Goal: Information Seeking & Learning: Learn about a topic

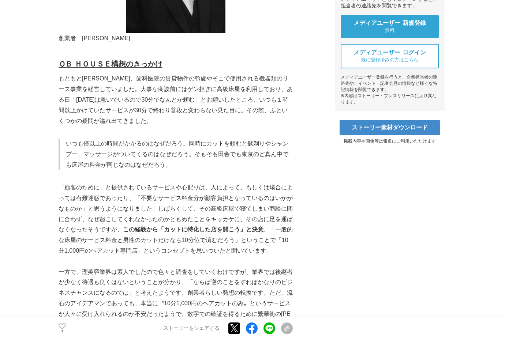
scroll to position [402, 0]
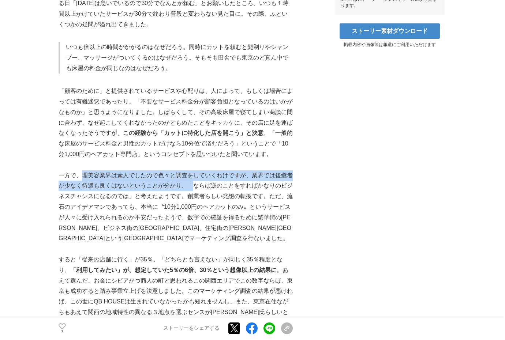
drag, startPoint x: 83, startPoint y: 177, endPoint x: 189, endPoint y: 186, distance: 106.5
click at [189, 186] on p "一方で、理美容業界は素人でしたので色々と調査をしていくわけですが、業界では後継者が少なく待遇も良くはないということが分かり、「ならば逆のことをすればかなりのビ…" at bounding box center [176, 207] width 234 height 74
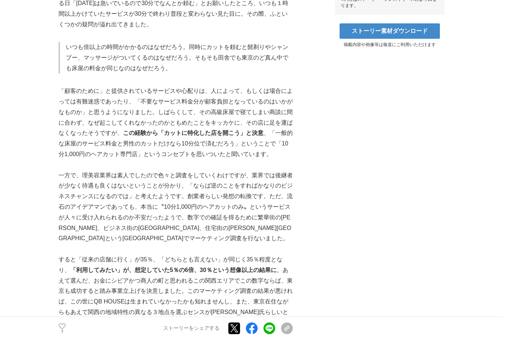
drag, startPoint x: 189, startPoint y: 186, endPoint x: 179, endPoint y: 222, distance: 37.2
click at [179, 222] on p "一方で、理美容業界は素人でしたので色々と調査をしていくわけですが、業界では後継者が少なく待遇も良くはないということが分かり、「ならば逆のことをすればかなりのビ…" at bounding box center [176, 207] width 234 height 74
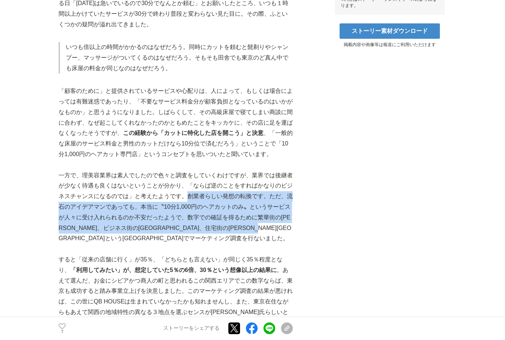
drag, startPoint x: 187, startPoint y: 199, endPoint x: 273, endPoint y: 236, distance: 93.2
click at [273, 236] on p "一方で、理美容業界は素人でしたので色々と調査をしていくわけですが、業界では後継者が少なく待遇も良くはないということが分かり、「ならば逆のことをすればかなりのビ…" at bounding box center [176, 207] width 234 height 74
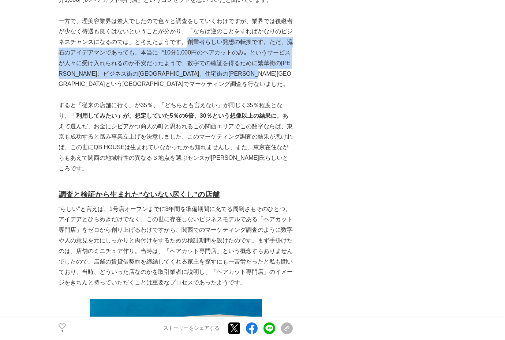
scroll to position [622, 0]
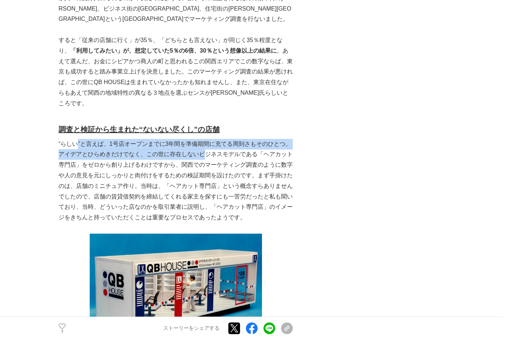
drag, startPoint x: 84, startPoint y: 138, endPoint x: 204, endPoint y: 145, distance: 120.2
click at [204, 145] on p "“らしい”と言えば、1号店オープンまでに3年間を準備期間に充てる周到さもそのひとつ。アイデアとひらめきだけでなく、この世に存在しないビジネスモデルである「ヘア…" at bounding box center [176, 181] width 234 height 84
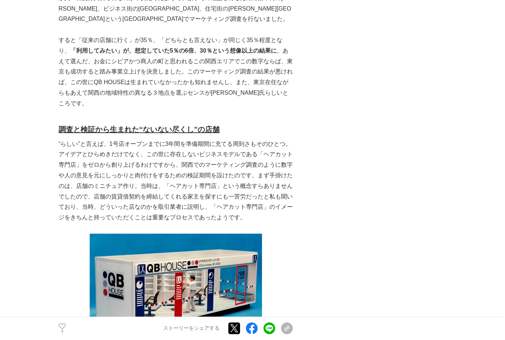
drag, startPoint x: 204, startPoint y: 145, endPoint x: 177, endPoint y: 151, distance: 27.2
click at [177, 151] on p "“らしい”と言えば、1号店オープンまでに3年間を準備期間に充てる周到さもそのひとつ。アイデアとひらめきだけでなく、この世に存在しないビジネスモデルである「ヘア…" at bounding box center [176, 181] width 234 height 84
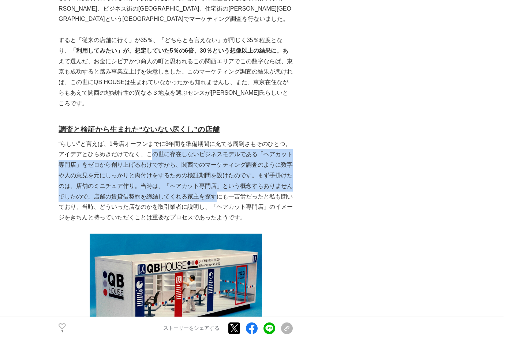
drag, startPoint x: 149, startPoint y: 147, endPoint x: 215, endPoint y: 185, distance: 75.7
click at [215, 185] on p "“らしい”と言えば、1号店オープンまでに3年間を準備期間に充てる周到さもそのひとつ。アイデアとひらめきだけでなく、この世に存在しないビジネスモデルである「ヘア…" at bounding box center [176, 181] width 234 height 84
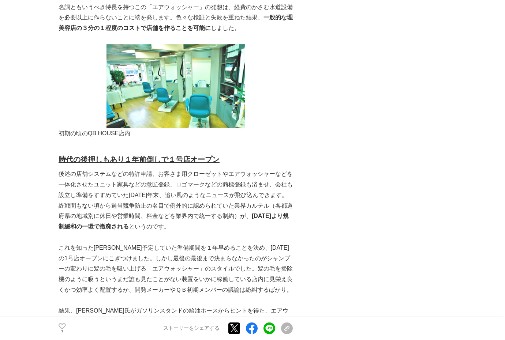
scroll to position [1500, 0]
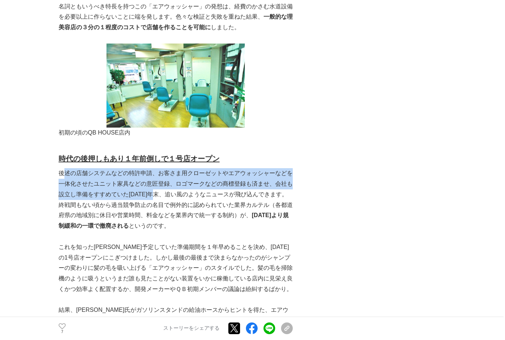
drag, startPoint x: 62, startPoint y: 159, endPoint x: 159, endPoint y: 187, distance: 100.4
click at [159, 187] on p "後述の店舗システムなどの特許申請、お客さま用クローゼットやエアウォッシャーなどを一体化させたユニット家具などの意匠登録、ロゴマークなどの商標登録も済ませ、会社…" at bounding box center [176, 199] width 234 height 63
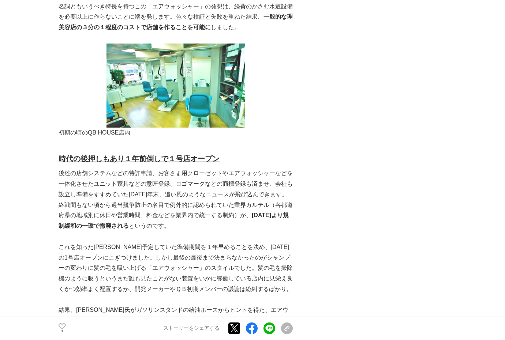
drag, startPoint x: 159, startPoint y: 187, endPoint x: 155, endPoint y: 199, distance: 12.5
click at [155, 199] on p "後述の店舗システムなどの特許申請、お客さま用クローゼットやエアウォッシャーなどを一体化させたユニット家具などの意匠登録、ロゴマークなどの商標登録も済ませ、会社…" at bounding box center [176, 199] width 234 height 63
drag, startPoint x: 97, startPoint y: 196, endPoint x: 143, endPoint y: 197, distance: 46.5
click at [143, 197] on p "後述の店舗システムなどの特許申請、お客さま用クローゼットやエアウォッシャーなどを一体化させたユニット家具などの意匠登録、ロゴマークなどの商標登録も済ませ、会社…" at bounding box center [176, 199] width 234 height 63
drag, startPoint x: 143, startPoint y: 197, endPoint x: 132, endPoint y: 205, distance: 13.9
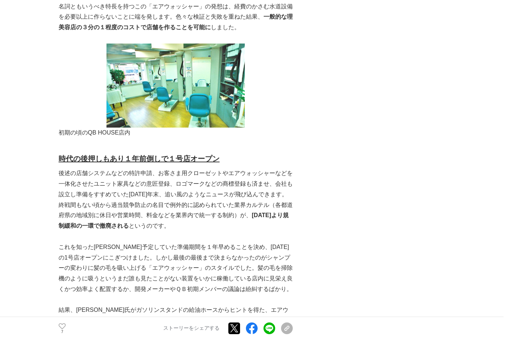
click at [132, 205] on p "後述の店舗システムなどの特許申請、お客さま用クローゼットやエアウォッシャーなどを一体化させたユニット家具などの意匠登録、ロゴマークなどの商標登録も済ませ、会社…" at bounding box center [176, 199] width 234 height 63
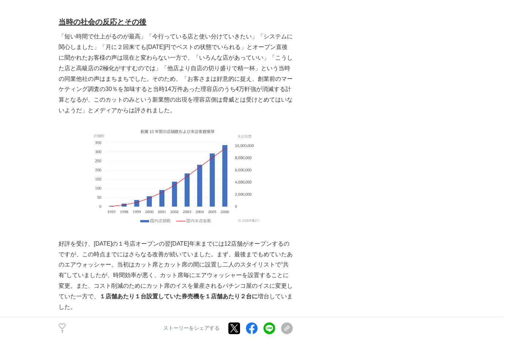
scroll to position [2158, 0]
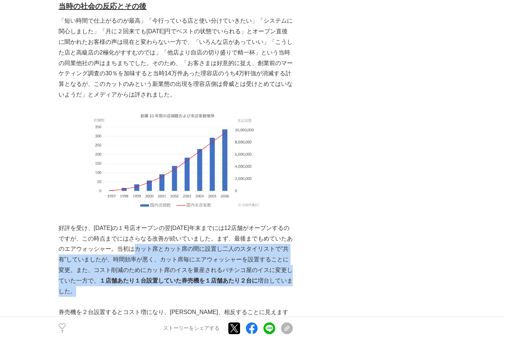
drag, startPoint x: 156, startPoint y: 233, endPoint x: 282, endPoint y: 267, distance: 130.4
click at [282, 268] on p "好評を受け、[DATE]の１号店オープンの翌[DATE]年末までには12店舗がオープンするのですが、この時点までにはさらなる改善が続いていました。まず、最後ま…" at bounding box center [176, 260] width 234 height 74
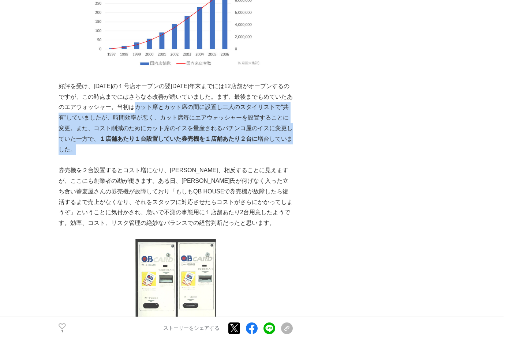
scroll to position [2305, 0]
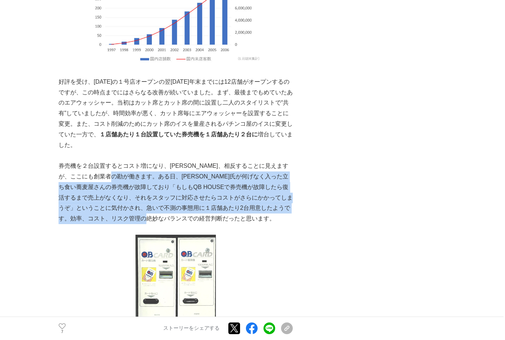
drag, startPoint x: 135, startPoint y: 161, endPoint x: 291, endPoint y: 196, distance: 159.8
click at [291, 196] on p "券売機を２台設置するとコスト増になり、[PERSON_NAME]、相反することに見えますが、ここにも創業者の勘が働きます。ある日、[PERSON_NAME]氏…" at bounding box center [176, 192] width 234 height 63
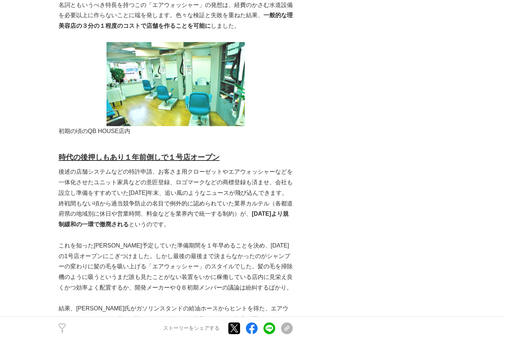
scroll to position [1500, 0]
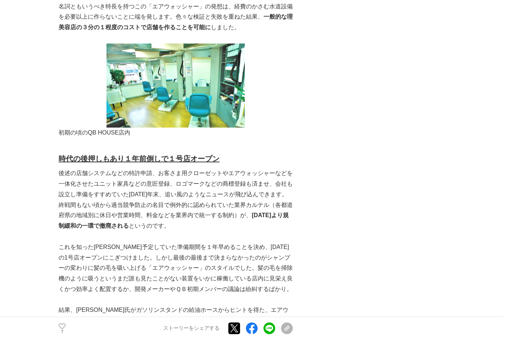
click at [94, 255] on p "これを知った[PERSON_NAME]予定していた準備期間を１年早めることを決め、[DATE]の1号店オープンにこぎつけました。しかし最後の最後まで決まらなか…" at bounding box center [176, 268] width 234 height 53
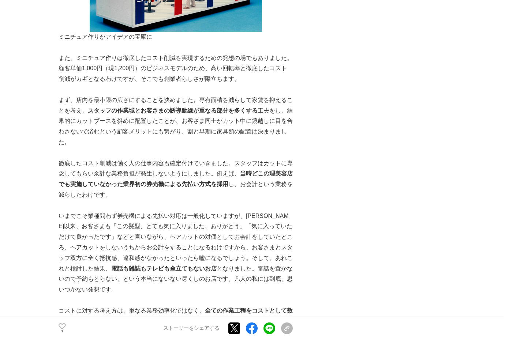
scroll to position [1097, 0]
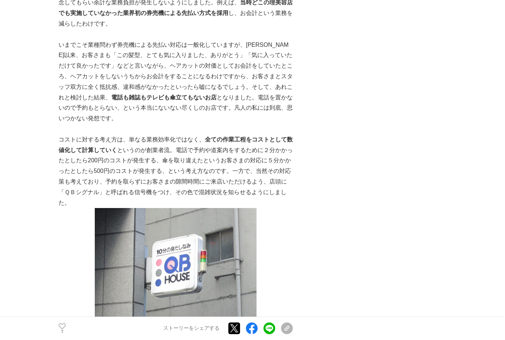
click at [127, 224] on img at bounding box center [176, 263] width 162 height 111
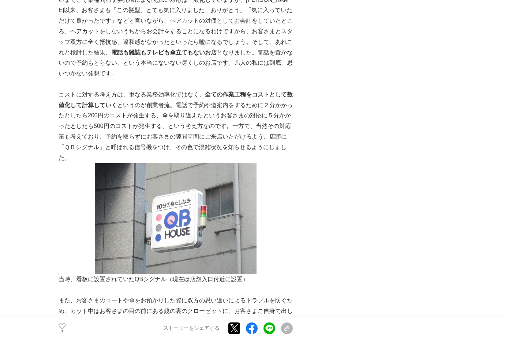
scroll to position [1280, 0]
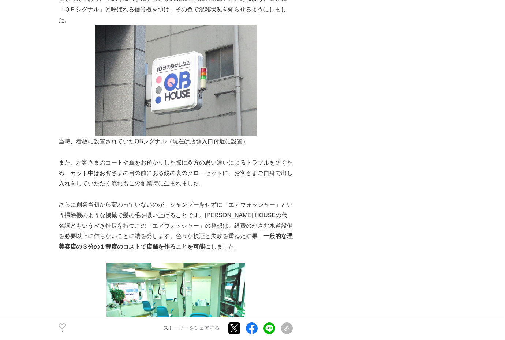
click at [281, 37] on p at bounding box center [176, 80] width 234 height 111
